Goal: Check status: Check status

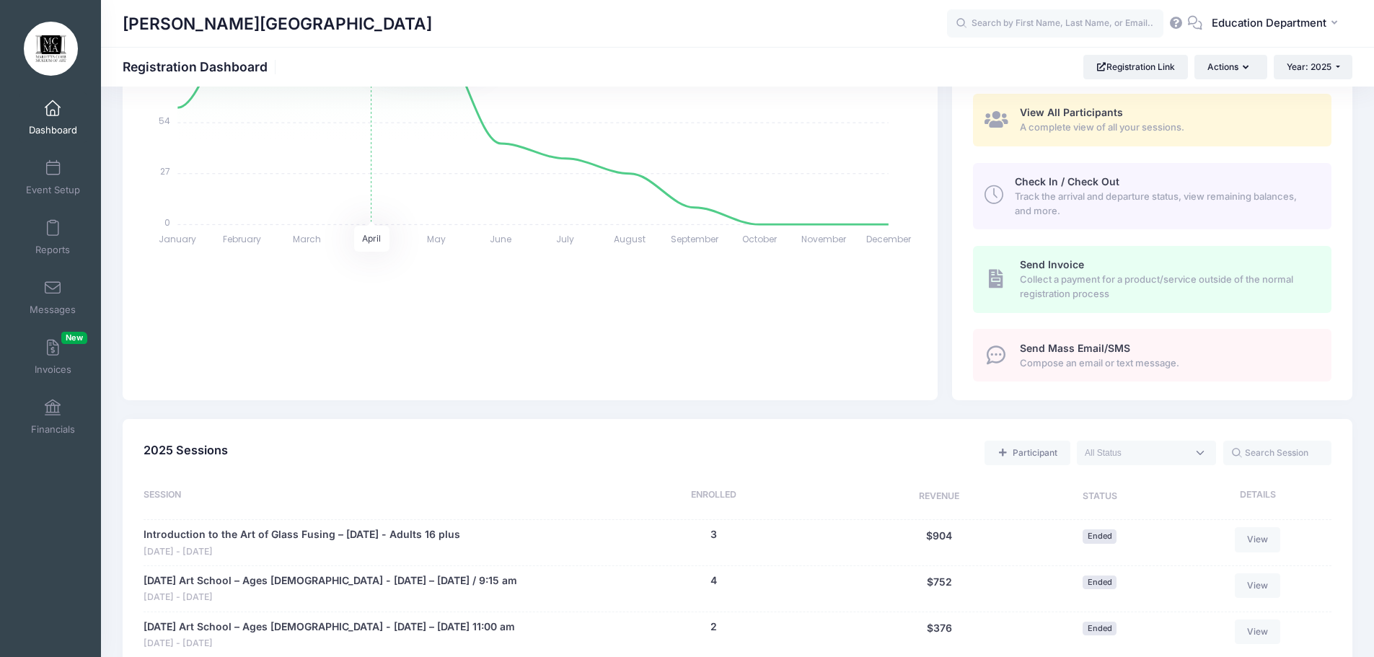
scroll to position [433, 0]
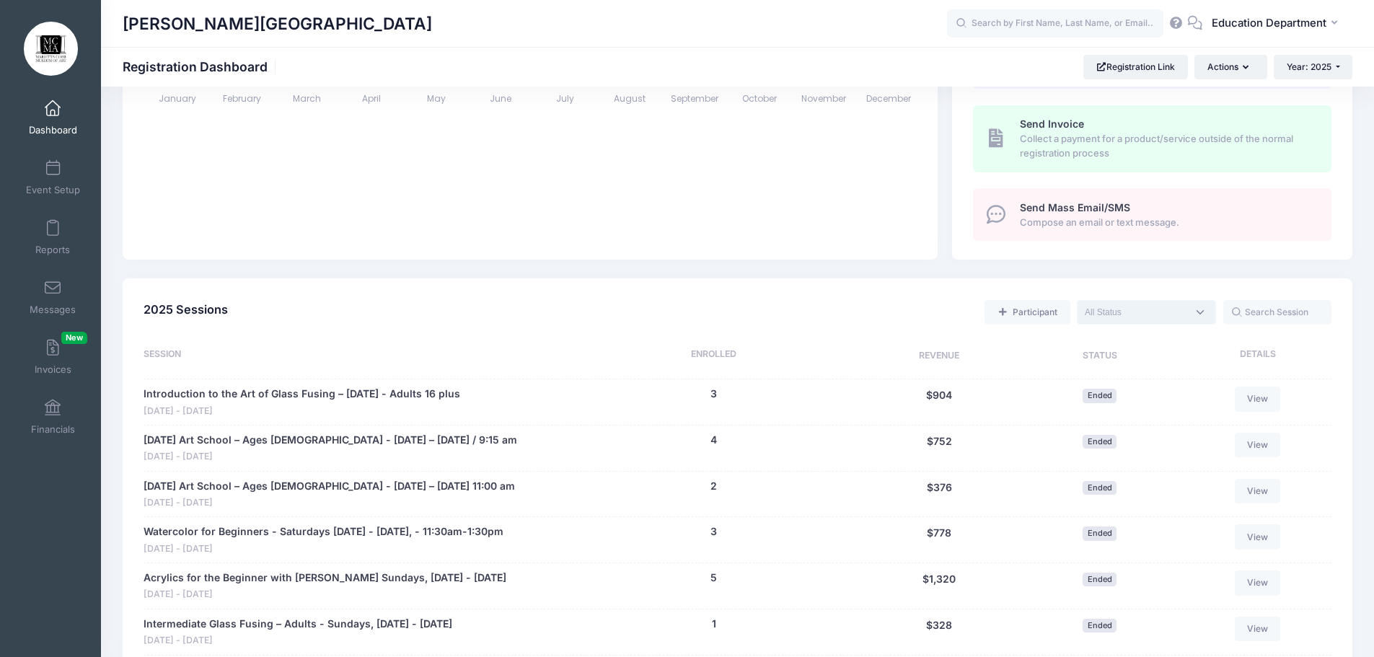
click at [1147, 311] on textarea "Search" at bounding box center [1135, 312] width 102 height 13
select select "future"
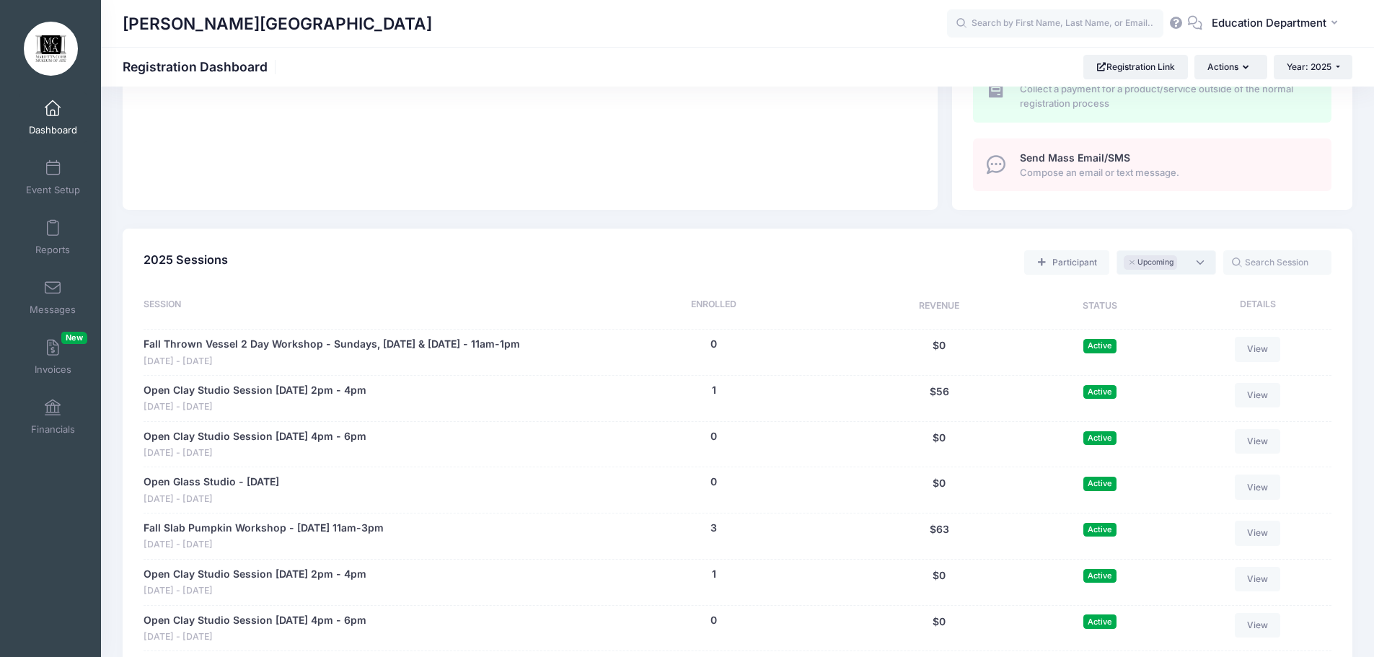
scroll to position [505, 0]
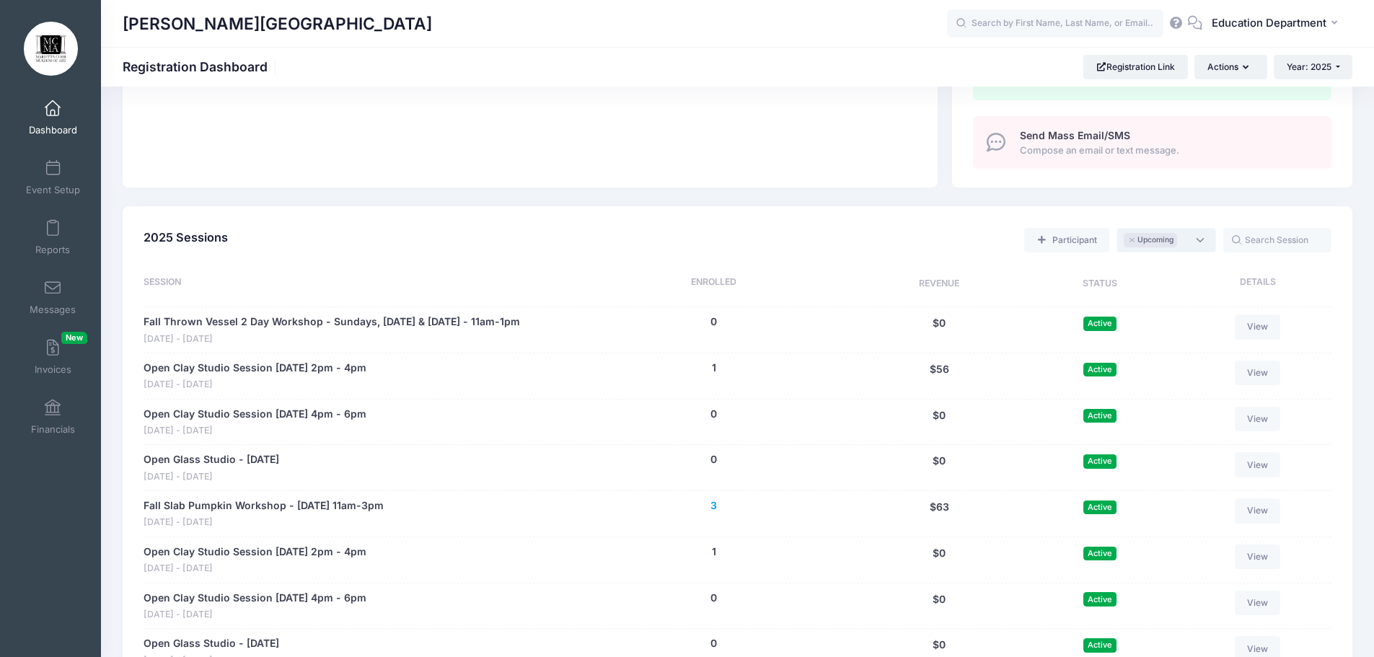
click at [712, 507] on button "3" at bounding box center [713, 505] width 6 height 15
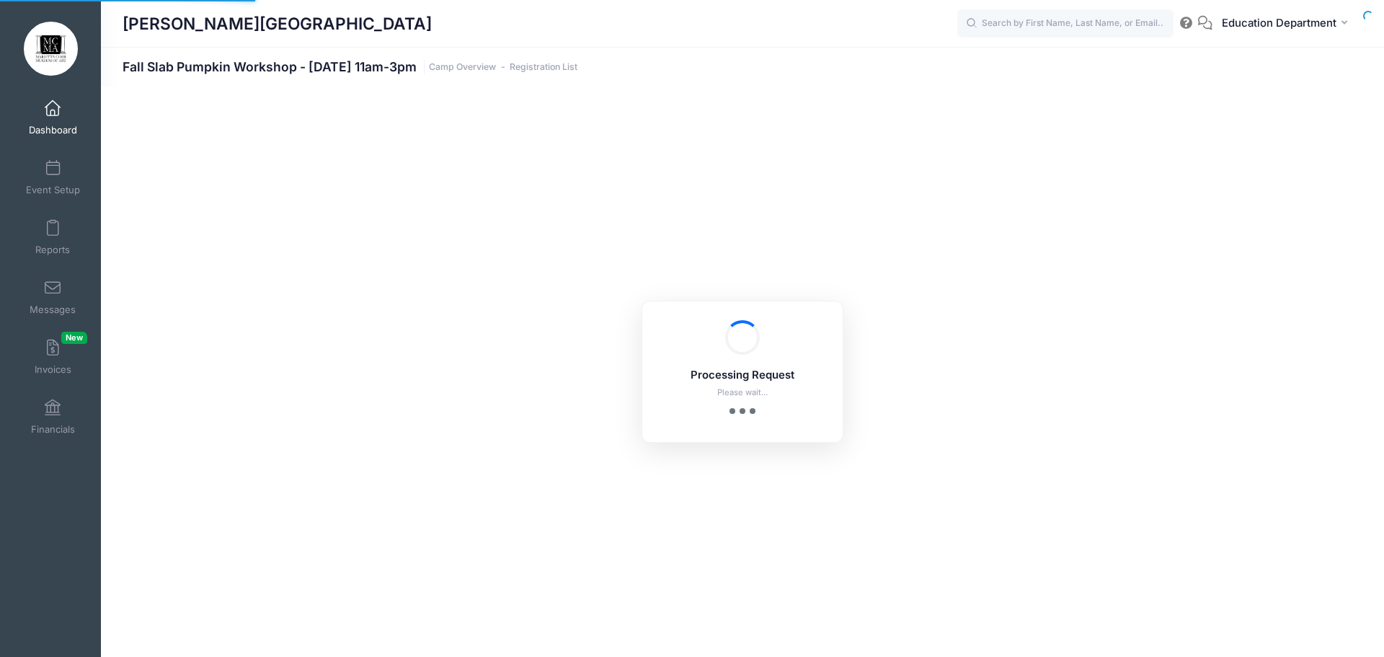
select select "10"
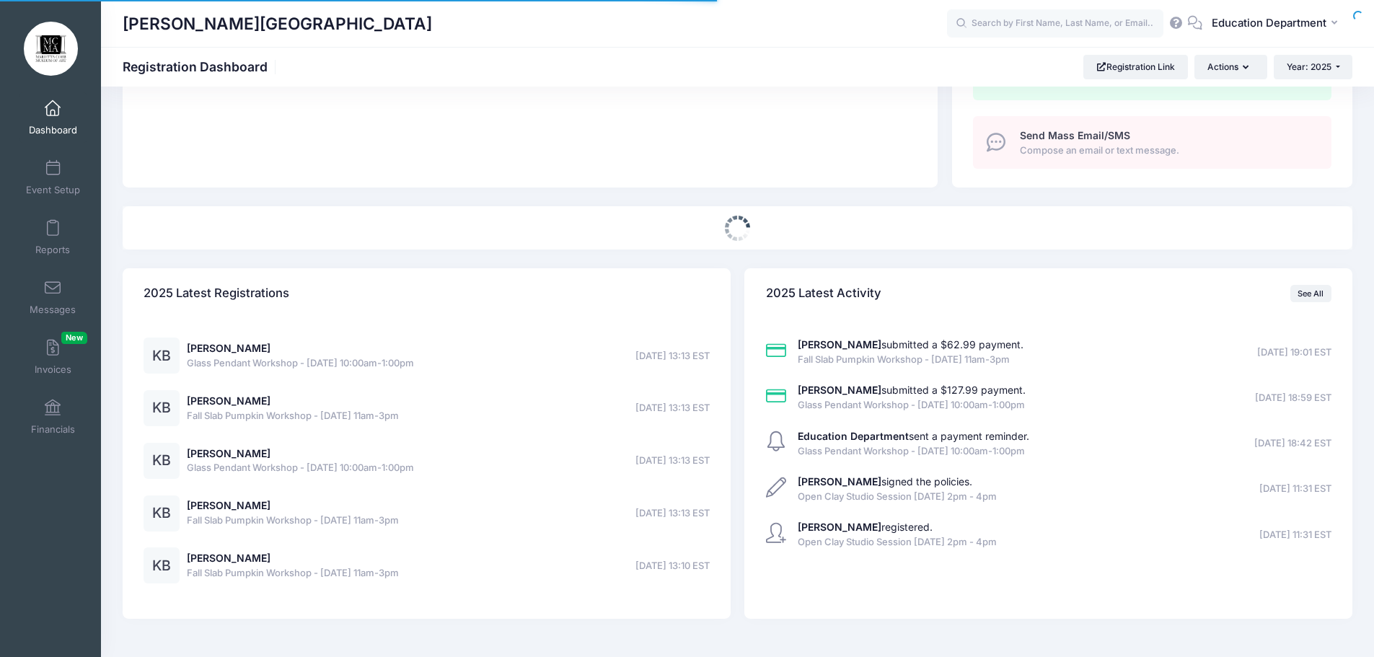
select select
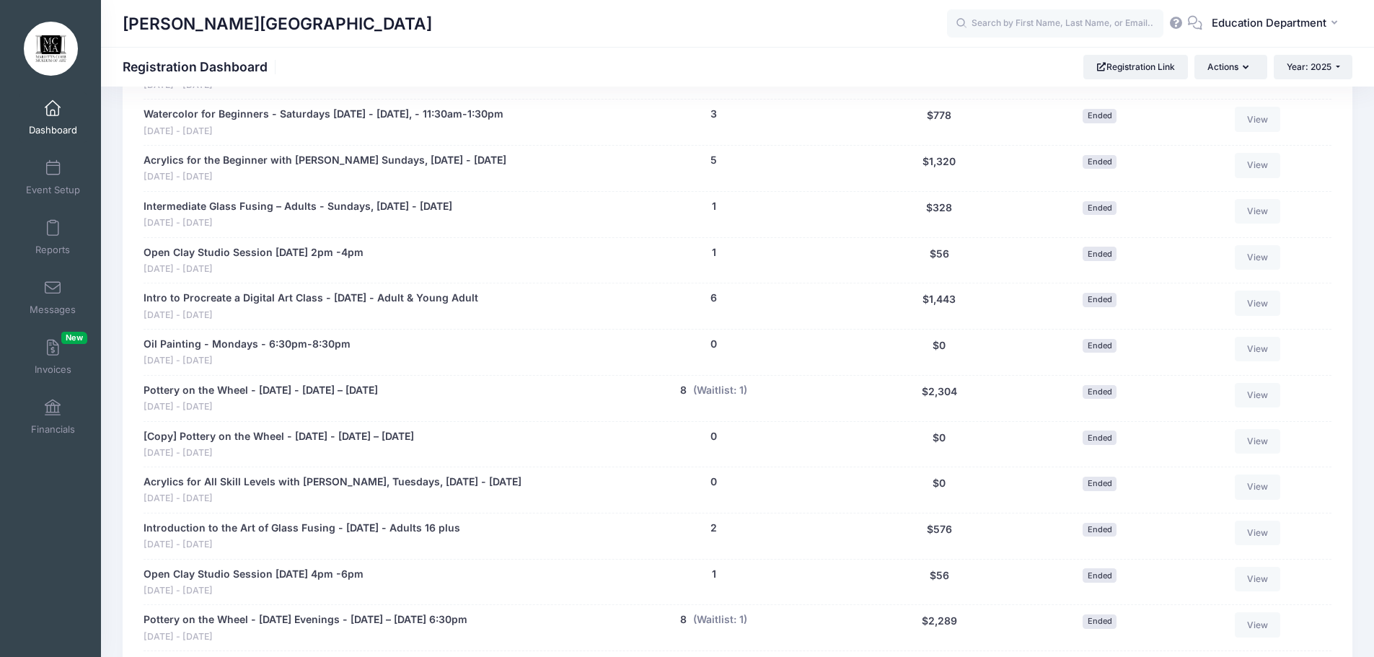
scroll to position [937, 0]
